Goal: Information Seeking & Learning: Learn about a topic

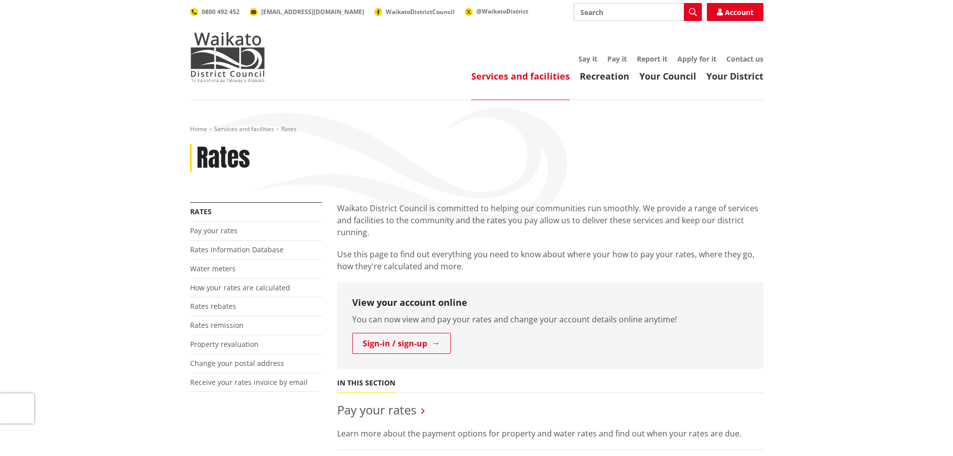
drag, startPoint x: 0, startPoint y: 0, endPoint x: 623, endPoint y: 12, distance: 623.1
click at [623, 12] on input "Search" at bounding box center [638, 12] width 128 height 18
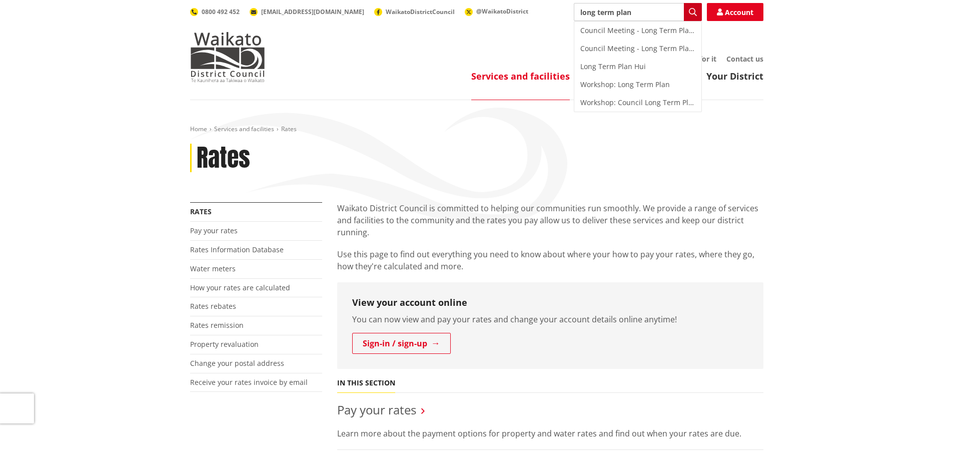
click at [691, 9] on icon "button" at bounding box center [693, 12] width 8 height 8
click at [619, 70] on div "Long Term Plan" at bounding box center [637, 67] width 127 height 18
type input "Long Term Plan"
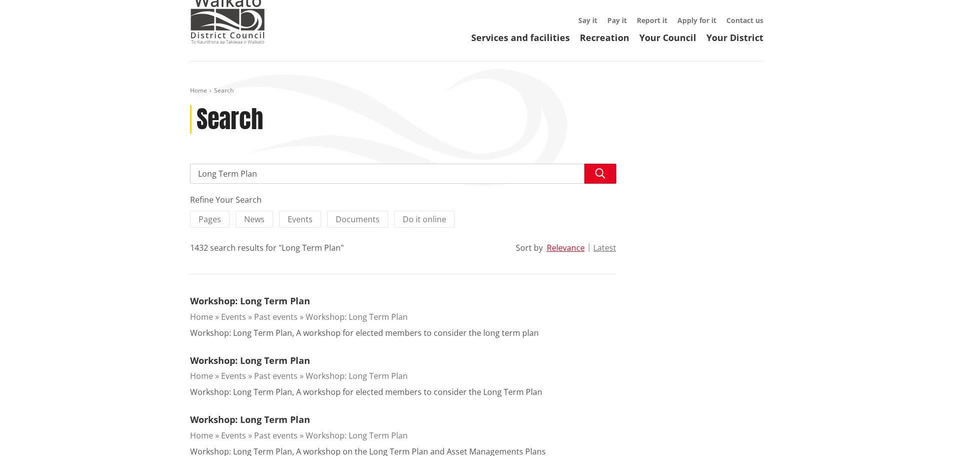
scroll to position [100, 0]
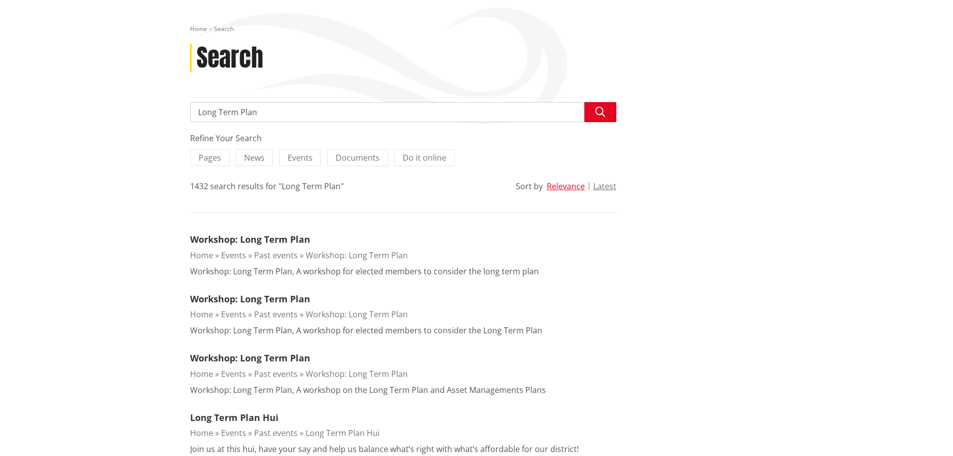
click at [370, 371] on link "Workshop: Long Term Plan" at bounding box center [357, 373] width 102 height 11
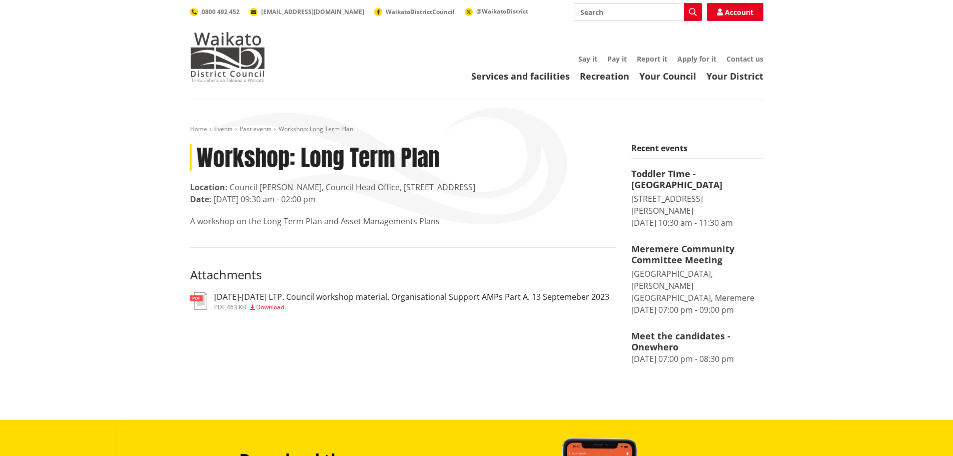
click at [611, 13] on input "Search" at bounding box center [638, 12] width 128 height 18
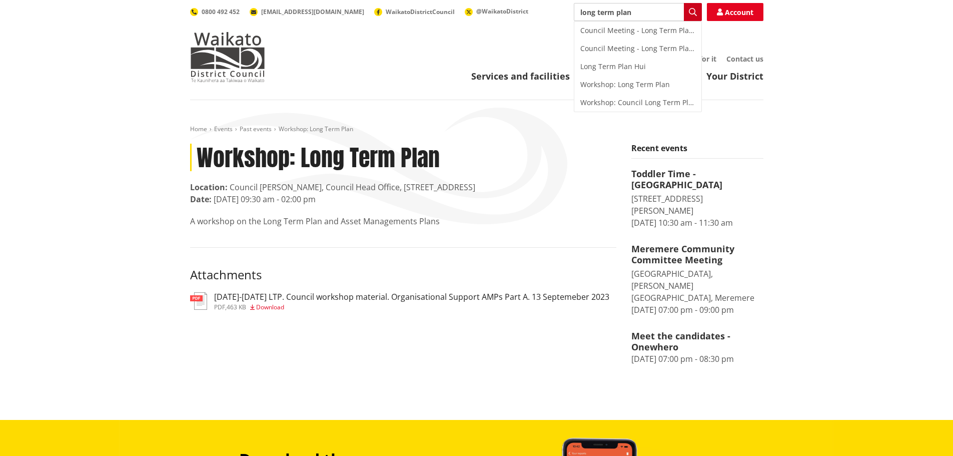
type input "long term plan"
click at [693, 9] on icon "button" at bounding box center [693, 12] width 8 height 8
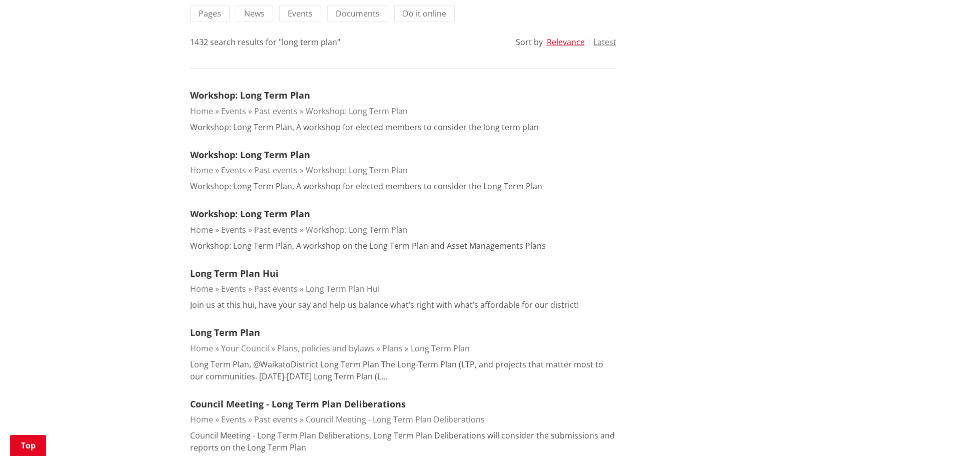
scroll to position [250, 0]
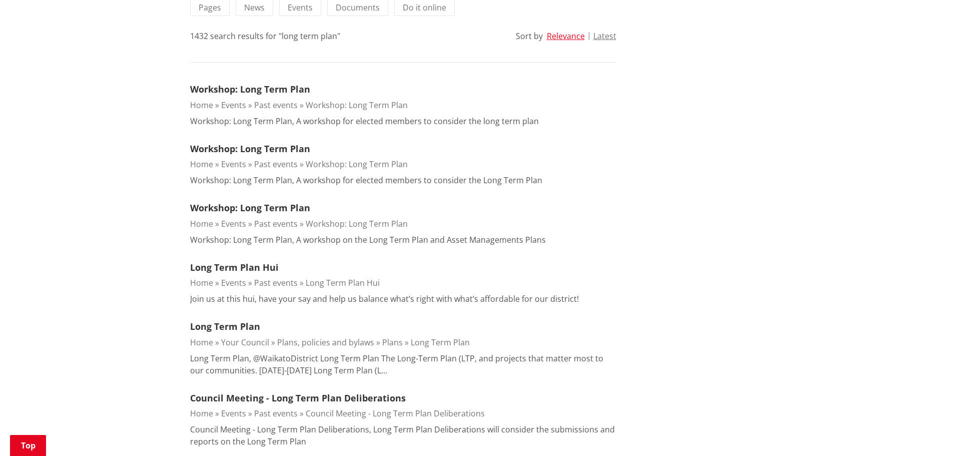
click at [448, 338] on link "Long Term Plan" at bounding box center [440, 342] width 59 height 11
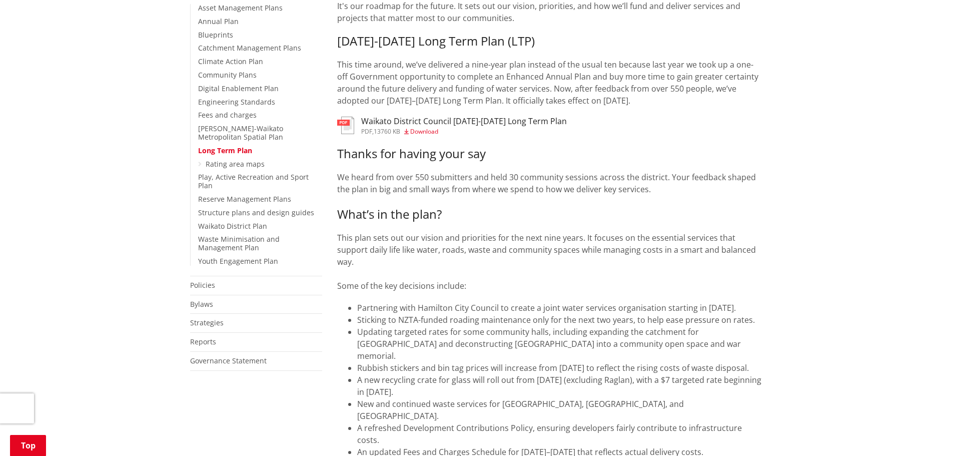
scroll to position [250, 0]
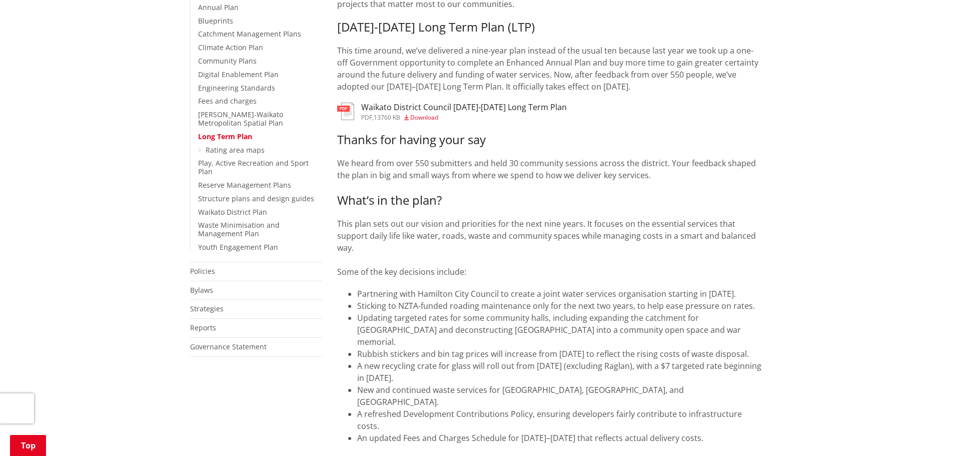
click at [419, 112] on h3 "Waikato District Council [DATE]-[DATE] Long Term Plan" at bounding box center [464, 108] width 206 height 10
